Goal: Task Accomplishment & Management: Use online tool/utility

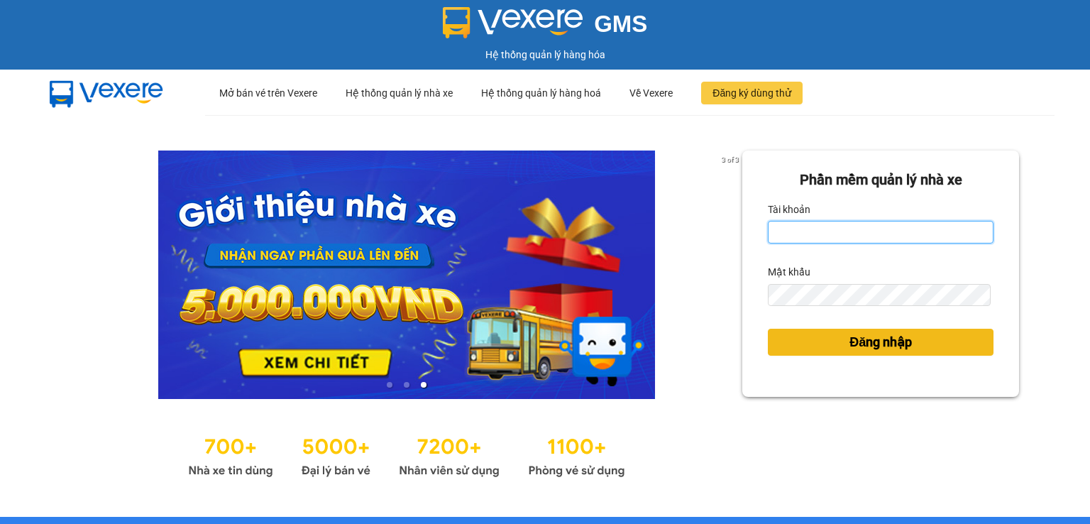
type input "thuy94.phuongnam"
click at [857, 347] on span "Đăng nhập" at bounding box center [881, 342] width 62 height 20
click at [855, 346] on span "Đăng nhập" at bounding box center [881, 342] width 62 height 20
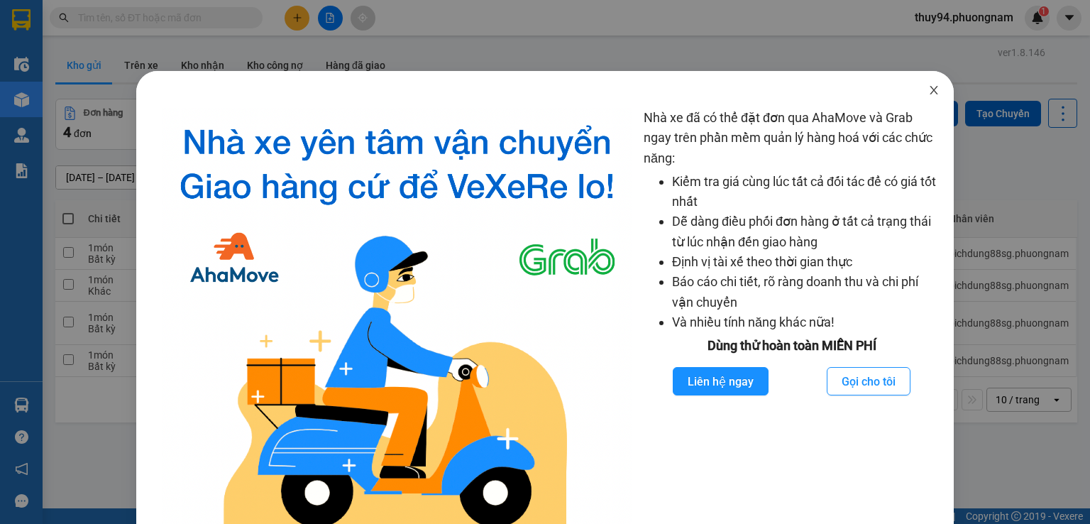
drag, startPoint x: 923, startPoint y: 92, endPoint x: 916, endPoint y: 89, distance: 8.3
click at [928, 91] on icon "close" at bounding box center [933, 89] width 11 height 11
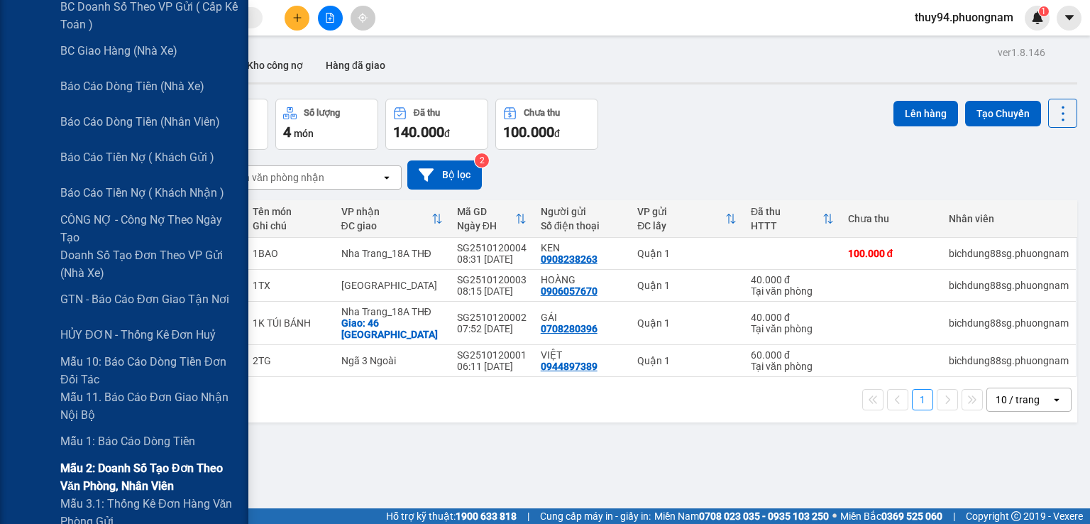
scroll to position [284, 0]
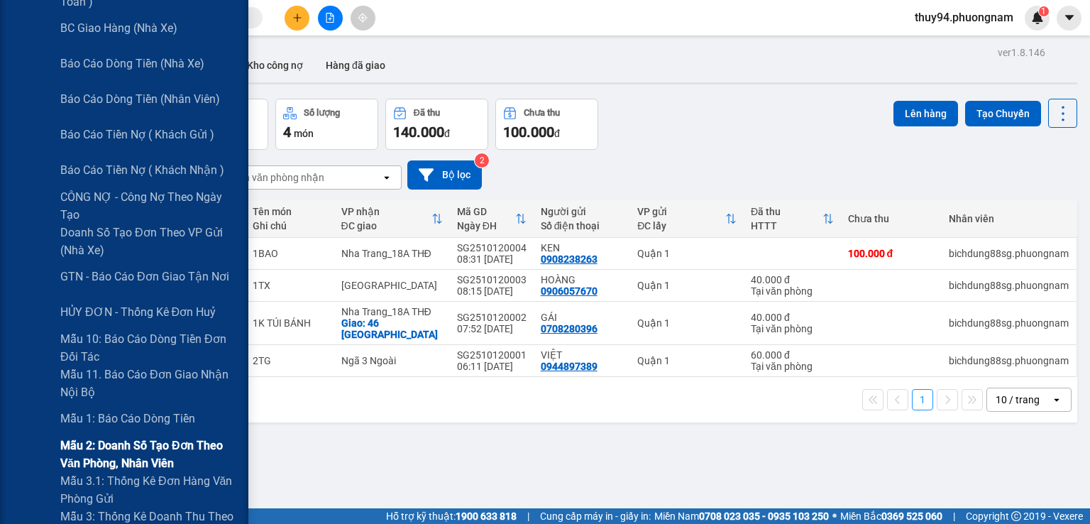
click at [108, 455] on span "Mẫu 2: Doanh số tạo đơn theo Văn phòng, nhân viên" at bounding box center [148, 454] width 177 height 35
